Goal: Check status: Check status

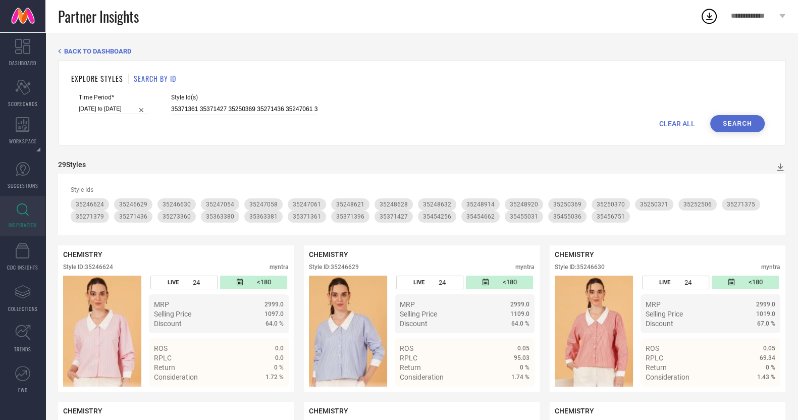
type input "34784488 34784474 33035683 33022151 36001210 33035678 33035672 33034457 3600120…"
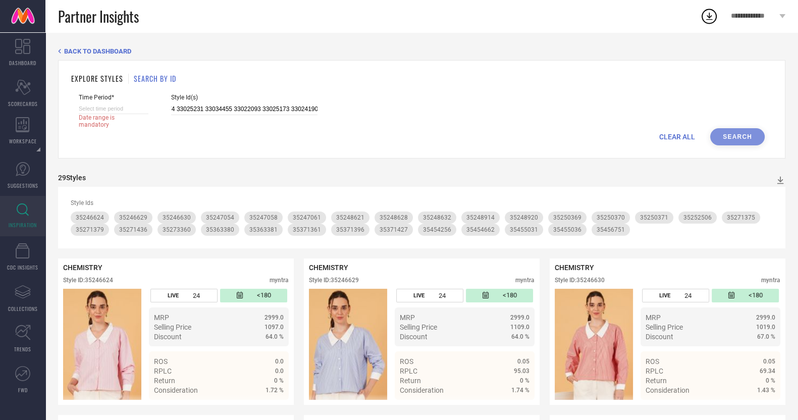
click at [136, 112] on input at bounding box center [114, 108] width 70 height 11
select select "7"
select select "2025"
select select "8"
select select "2025"
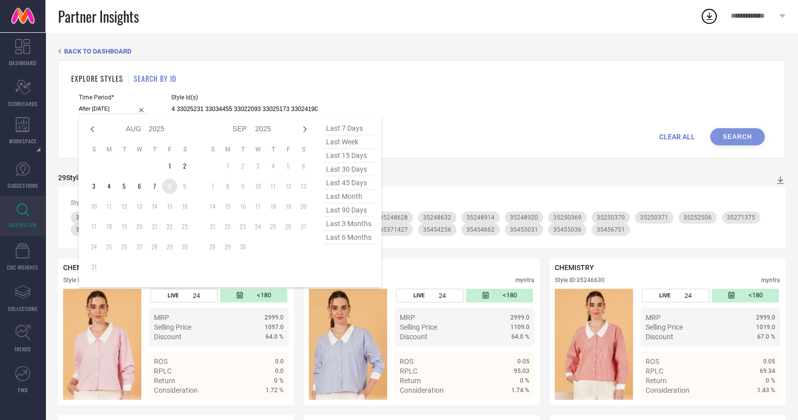
drag, startPoint x: 171, startPoint y: 185, endPoint x: 171, endPoint y: 179, distance: 6.1
click at [171, 183] on td "8" at bounding box center [169, 186] width 15 height 15
type input "[DATE] to [DATE]"
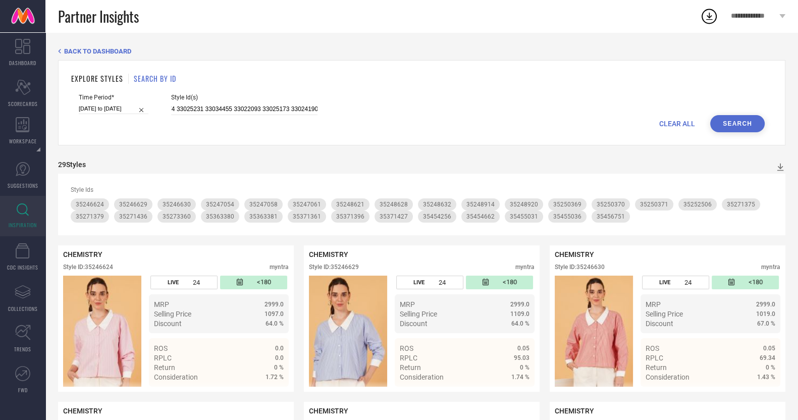
type input "34784488 34784474 33035683 33022151 36001210 33035678 33035672 33034457 3600120…"
click at [734, 121] on button "Search" at bounding box center [737, 123] width 54 height 17
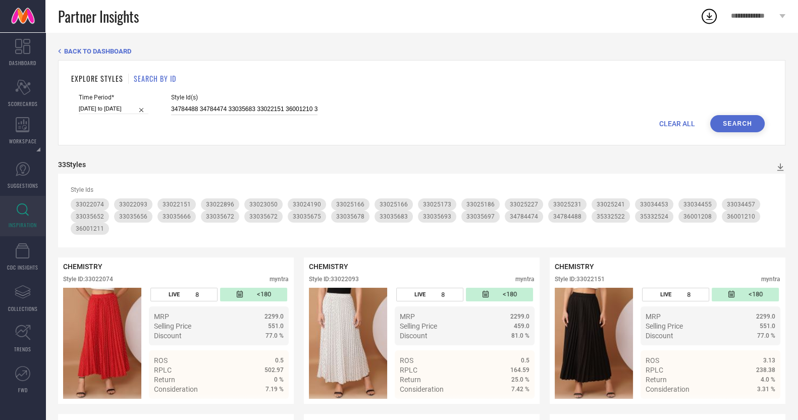
click at [288, 110] on input "34784488 34784474 33035683 33022151 36001210 33035678 33035672 33034457 3600120…" at bounding box center [244, 109] width 146 height 12
paste input "17046114 17046116 21387414 1701136"
type input "17046114 17046116 21387414 17011360"
click at [751, 125] on button "Search" at bounding box center [737, 123] width 54 height 17
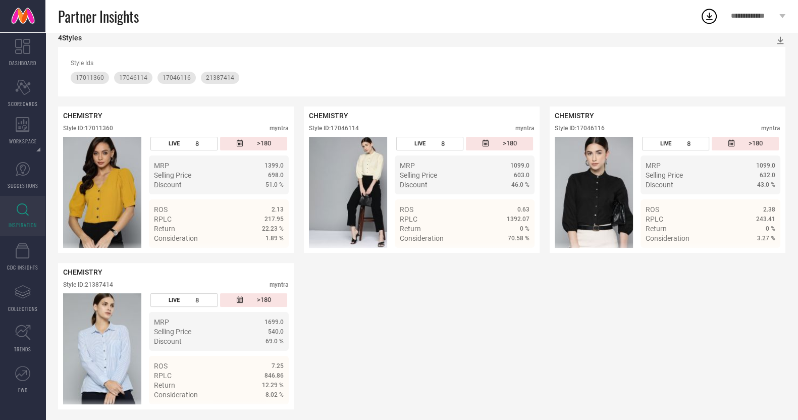
scroll to position [128, 0]
